Goal: Contribute content

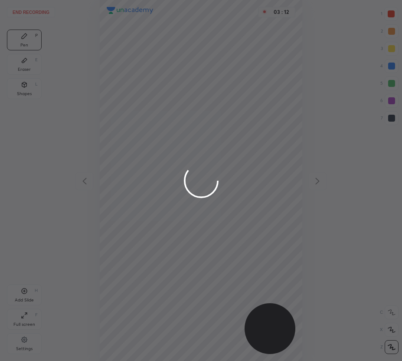
scroll to position [361, 263]
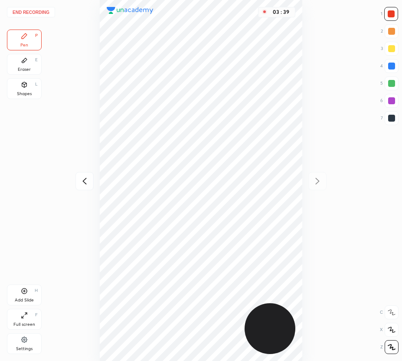
click at [35, 13] on button "End recording" at bounding box center [31, 12] width 48 height 10
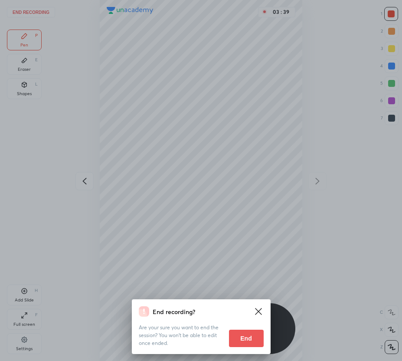
click at [180, 269] on div "End recording? Are your sure you want to end the session? You won’t be able to …" at bounding box center [201, 180] width 402 height 361
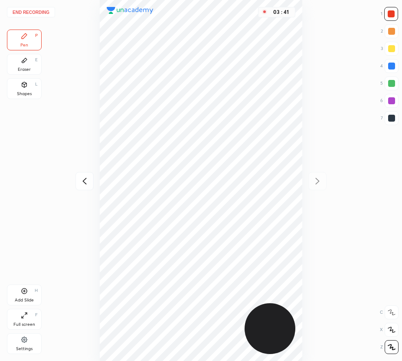
click at [36, 12] on button "End recording" at bounding box center [31, 12] width 48 height 10
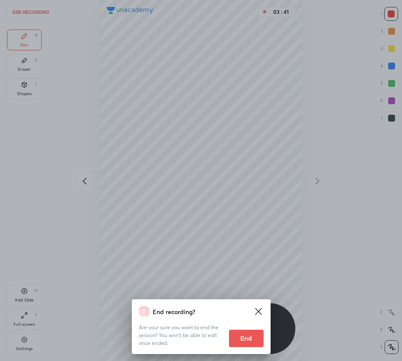
click at [243, 339] on button "End" at bounding box center [246, 337] width 35 height 17
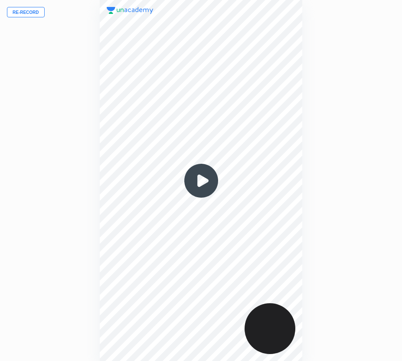
click at [29, 6] on div "Re-record 00 : 00" at bounding box center [201, 180] width 402 height 361
click at [29, 12] on button "Re-record" at bounding box center [26, 12] width 38 height 10
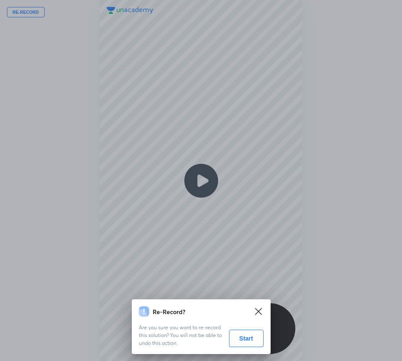
drag, startPoint x: 252, startPoint y: 342, endPoint x: 245, endPoint y: 342, distance: 7.0
click at [252, 343] on button "Start" at bounding box center [246, 337] width 35 height 17
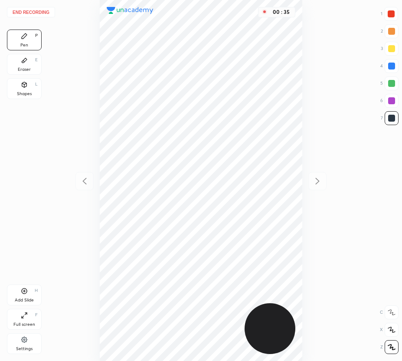
click at [38, 12] on button "End recording" at bounding box center [31, 12] width 48 height 10
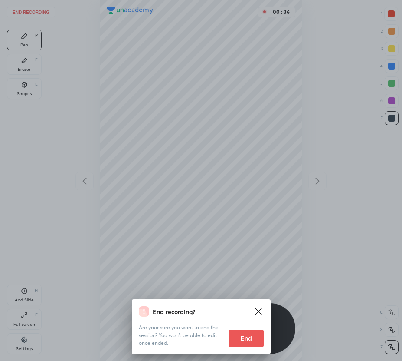
click at [242, 341] on button "End" at bounding box center [246, 337] width 35 height 17
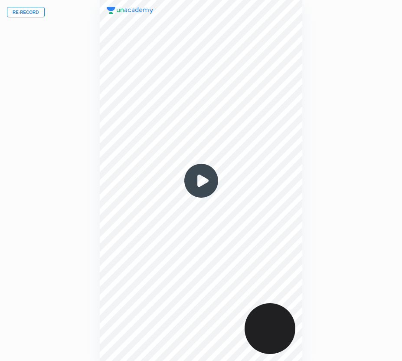
click at [35, 15] on div "Re-record 00 : 00" at bounding box center [201, 180] width 402 height 361
click at [32, 15] on button "Re-record" at bounding box center [26, 12] width 38 height 10
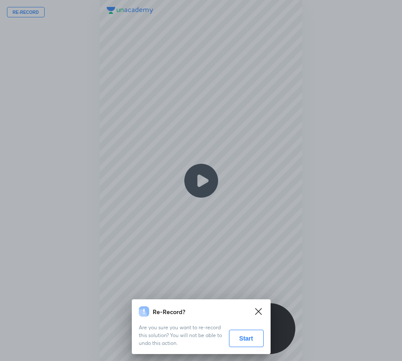
click at [246, 336] on button "Start" at bounding box center [246, 337] width 35 height 17
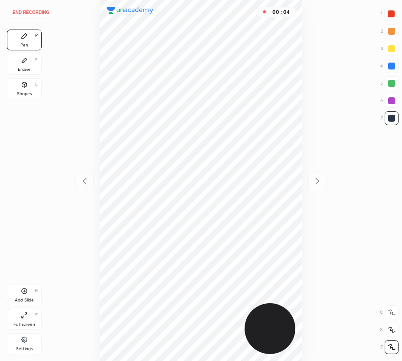
click at [394, 67] on div at bounding box center [391, 65] width 7 height 7
click at [391, 84] on div at bounding box center [391, 83] width 7 height 7
click at [390, 117] on div at bounding box center [391, 118] width 7 height 7
click at [30, 289] on div "Add Slide H" at bounding box center [24, 294] width 35 height 21
drag, startPoint x: 86, startPoint y: 181, endPoint x: 80, endPoint y: 164, distance: 18.0
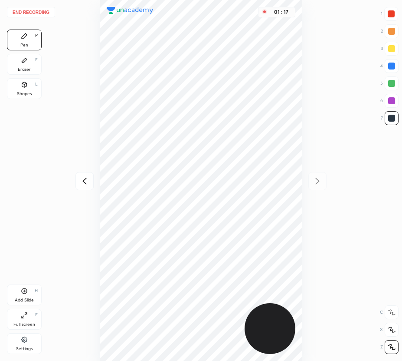
click at [86, 178] on icon at bounding box center [84, 181] width 10 height 10
click at [320, 177] on icon at bounding box center [317, 181] width 10 height 10
click at [393, 99] on div at bounding box center [391, 100] width 7 height 7
click at [33, 70] on div "Eraser E" at bounding box center [24, 64] width 35 height 21
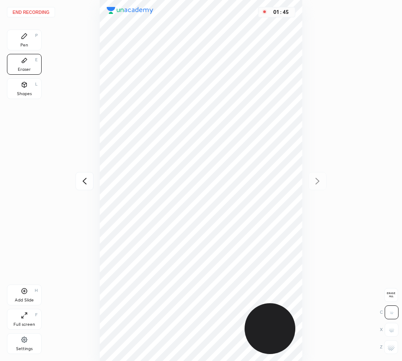
click at [34, 39] on div "Pen P" at bounding box center [24, 40] width 35 height 21
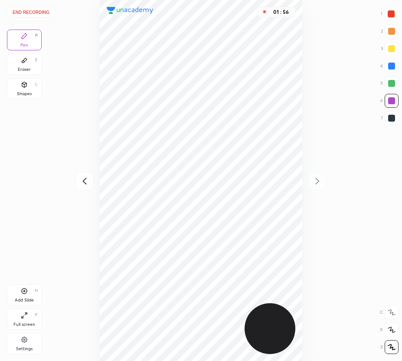
click at [33, 67] on div "Eraser E" at bounding box center [24, 64] width 35 height 21
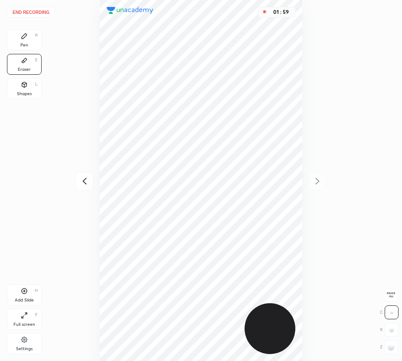
drag, startPoint x: 26, startPoint y: 36, endPoint x: 78, endPoint y: 123, distance: 101.2
click at [28, 42] on div "Pen P" at bounding box center [24, 40] width 35 height 21
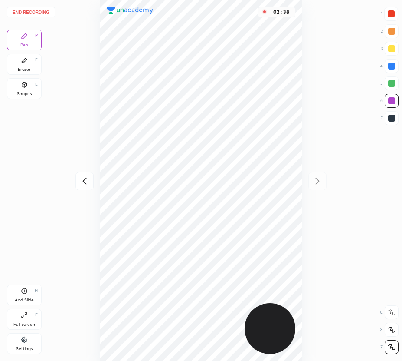
click at [29, 293] on div "Add Slide H" at bounding box center [24, 294] width 35 height 21
click at [393, 63] on div at bounding box center [391, 65] width 7 height 7
drag, startPoint x: 34, startPoint y: 64, endPoint x: 92, endPoint y: 129, distance: 87.5
click at [37, 66] on div "Eraser E" at bounding box center [24, 64] width 35 height 21
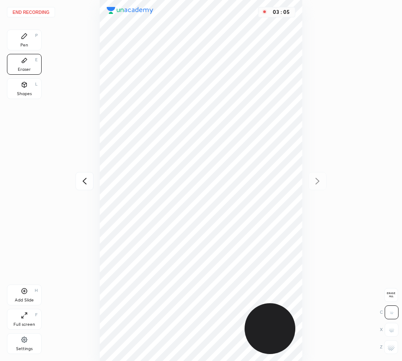
drag, startPoint x: 32, startPoint y: 38, endPoint x: 81, endPoint y: 96, distance: 76.3
click at [38, 46] on div "Pen P" at bounding box center [24, 40] width 35 height 21
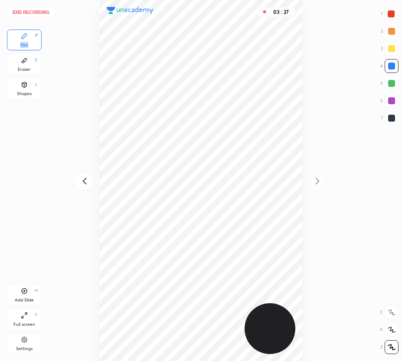
click at [38, 14] on button "End recording" at bounding box center [31, 12] width 48 height 10
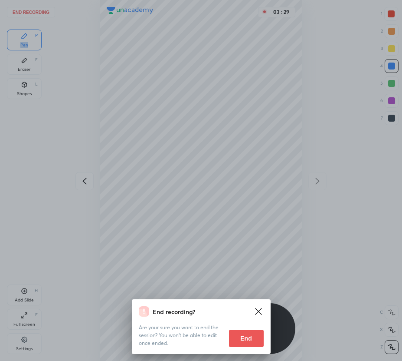
click at [250, 344] on button "End" at bounding box center [246, 337] width 35 height 17
